Goal: Information Seeking & Learning: Learn about a topic

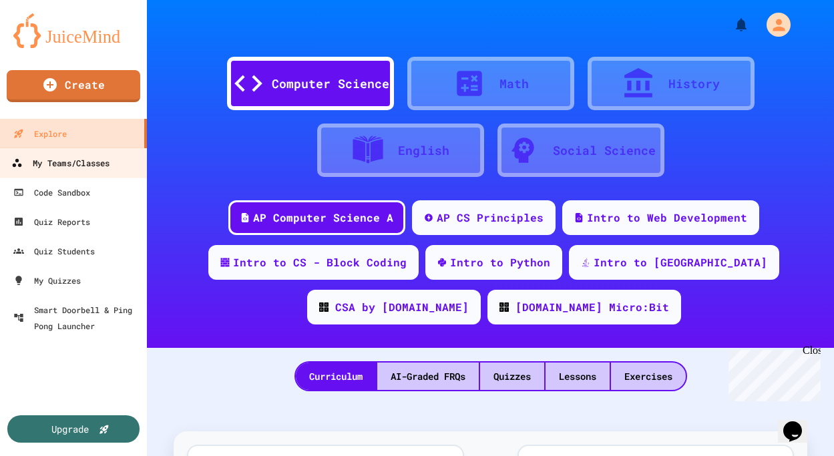
click at [90, 166] on div "My Teams/Classes" at bounding box center [60, 163] width 98 height 17
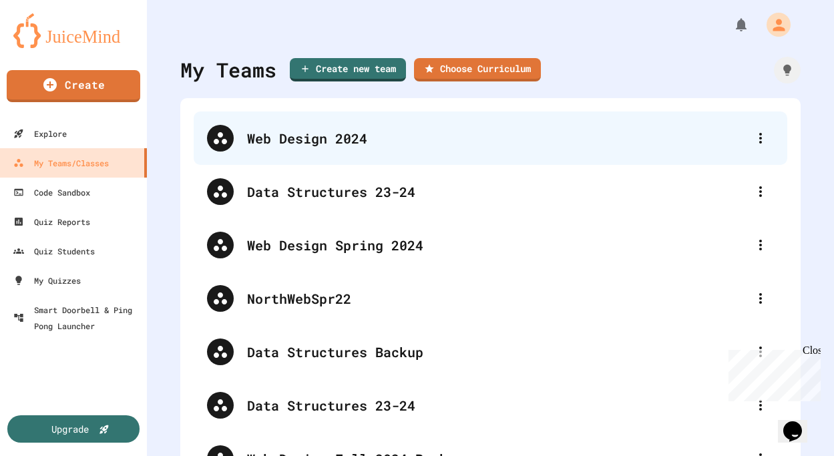
click at [336, 134] on div "Web Design 2024" at bounding box center [497, 138] width 500 height 20
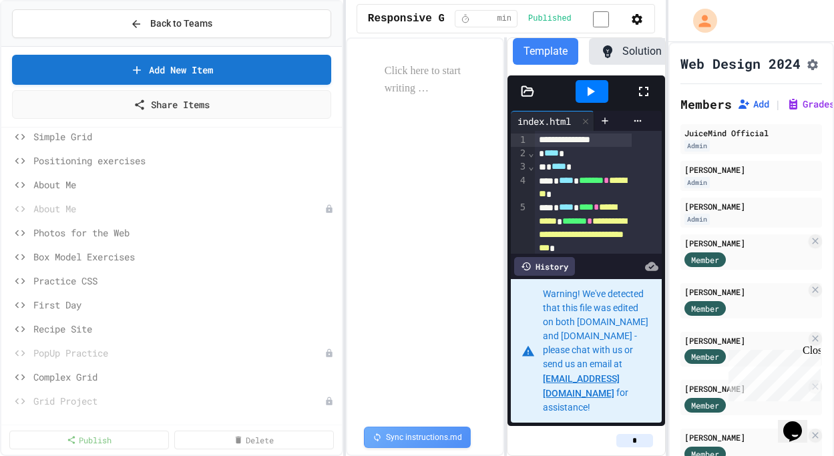
scroll to position [133, 0]
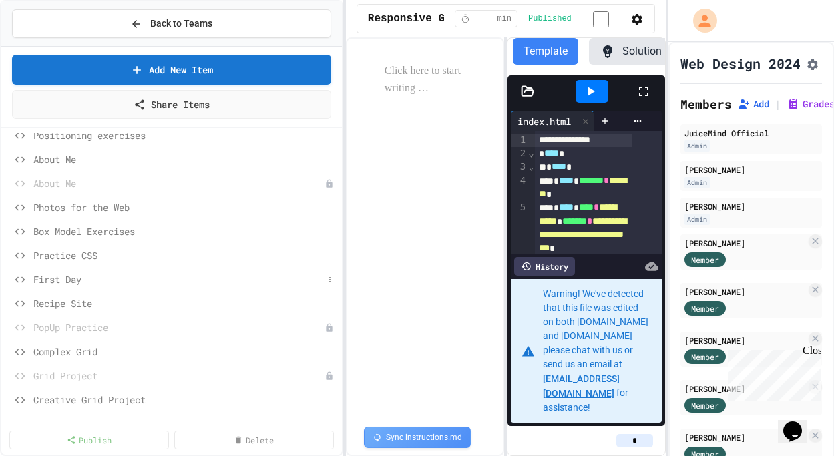
click at [69, 277] on span "First Day" at bounding box center [178, 280] width 290 height 14
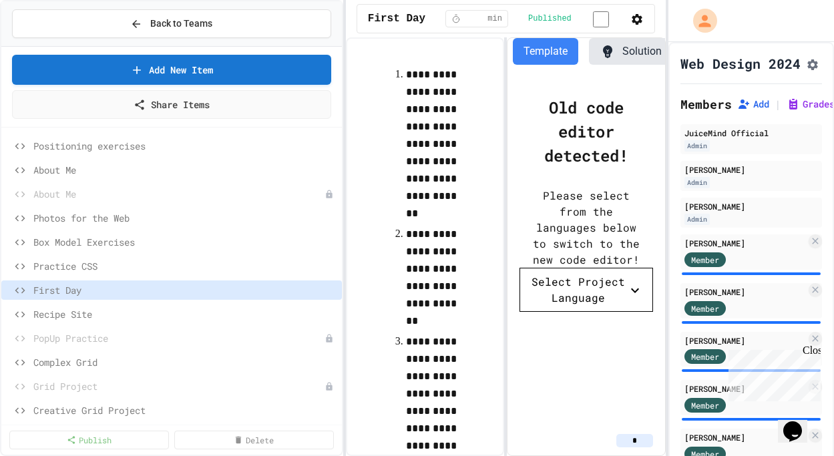
click at [629, 312] on button "Select Project Language" at bounding box center [587, 290] width 134 height 44
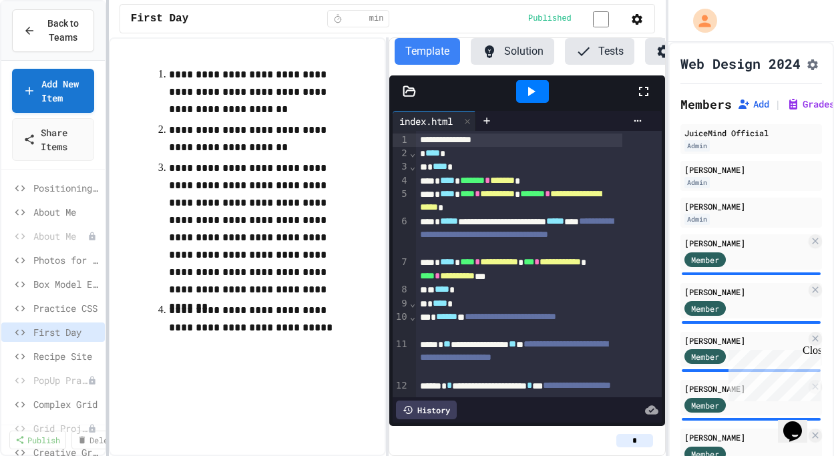
click at [106, 169] on div at bounding box center [107, 228] width 3 height 456
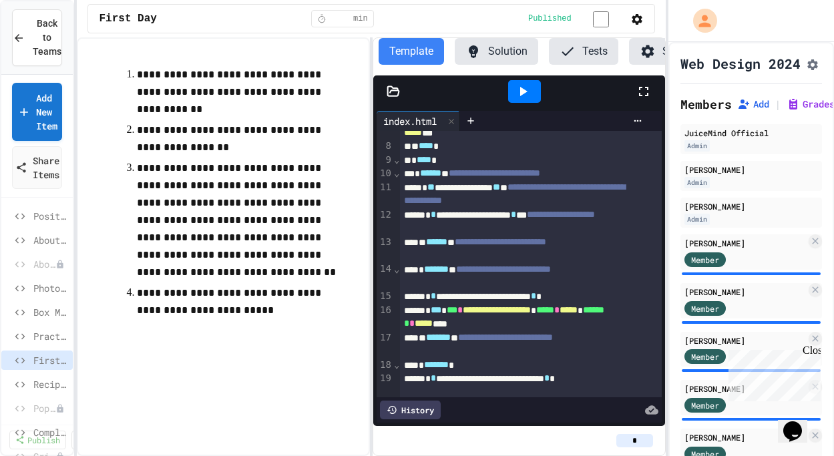
scroll to position [0, 0]
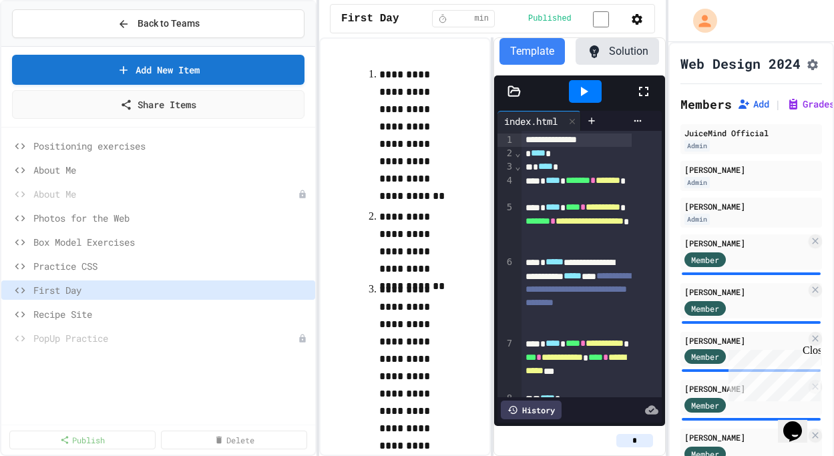
click at [319, 154] on div "**********" at bounding box center [417, 228] width 834 height 456
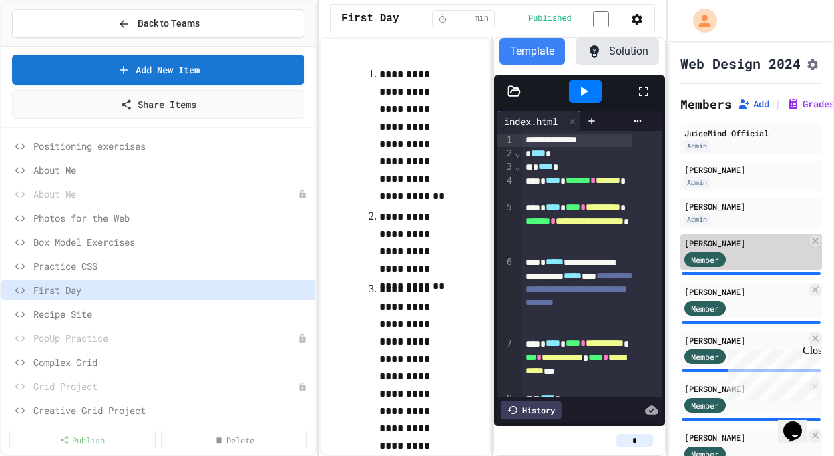
click at [729, 249] on div "[PERSON_NAME]" at bounding box center [746, 243] width 122 height 12
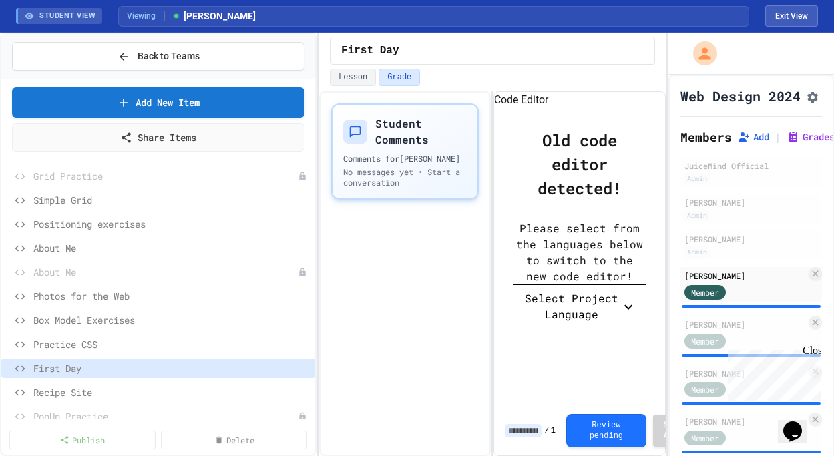
scroll to position [75, 0]
click at [421, 328] on div "Student Comments Comments for [PERSON_NAME] No messages yet • Start a conversat…" at bounding box center [405, 274] width 172 height 365
click at [110, 325] on span "Box Model Exercises" at bounding box center [164, 322] width 263 height 14
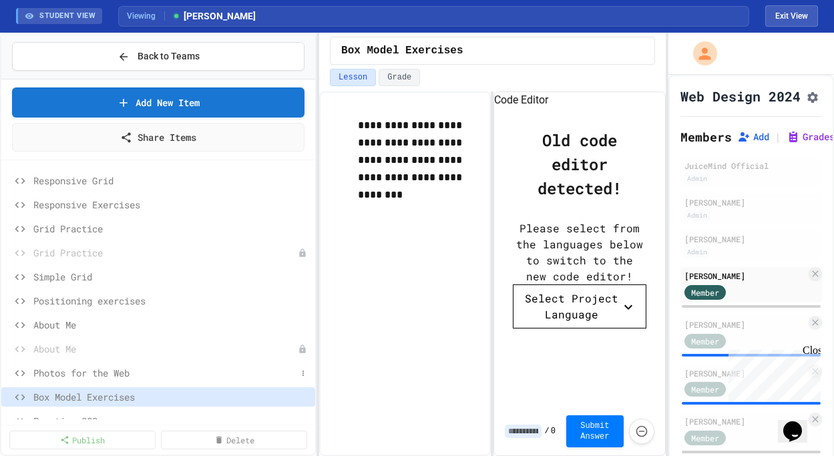
click at [119, 374] on span "Photos for the Web" at bounding box center [164, 373] width 263 height 14
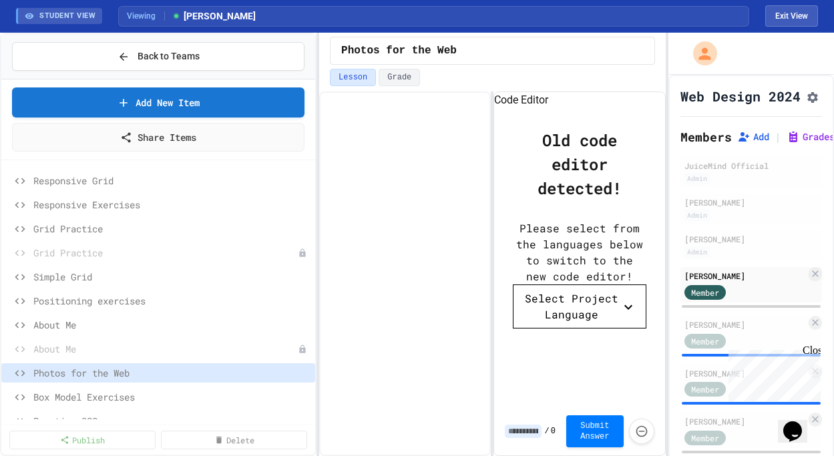
click at [450, 369] on div at bounding box center [405, 274] width 172 height 365
